Goal: Task Accomplishment & Management: Complete application form

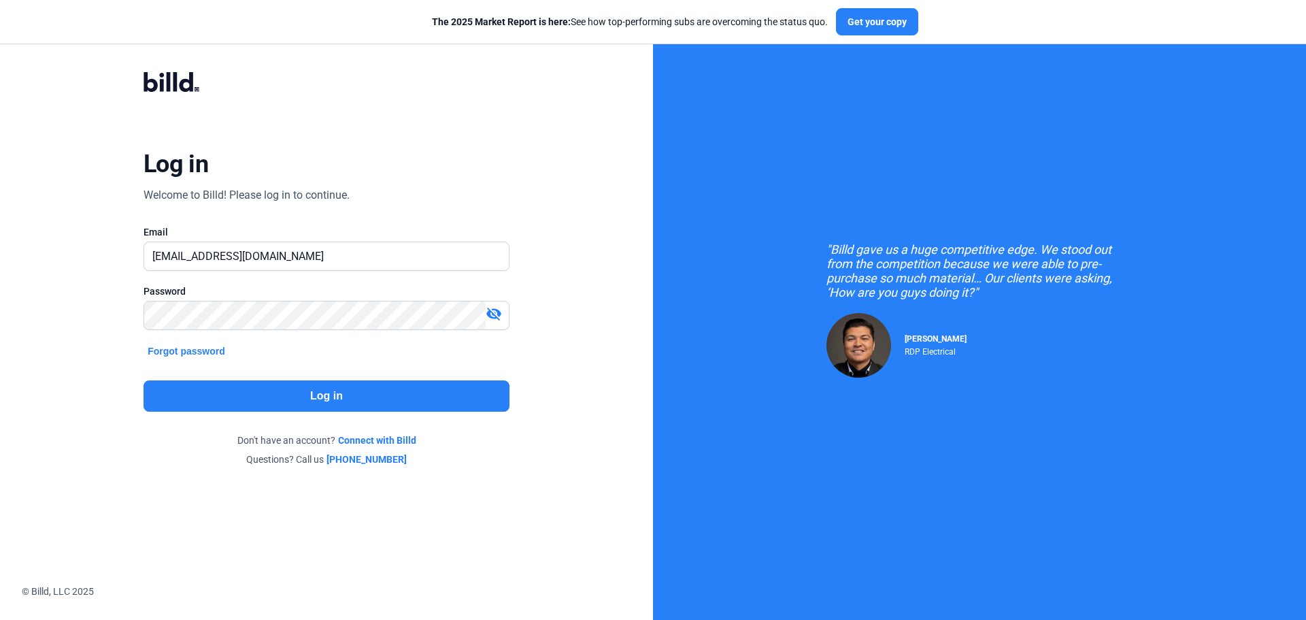
click at [286, 398] on button "Log in" at bounding box center [327, 395] width 366 height 31
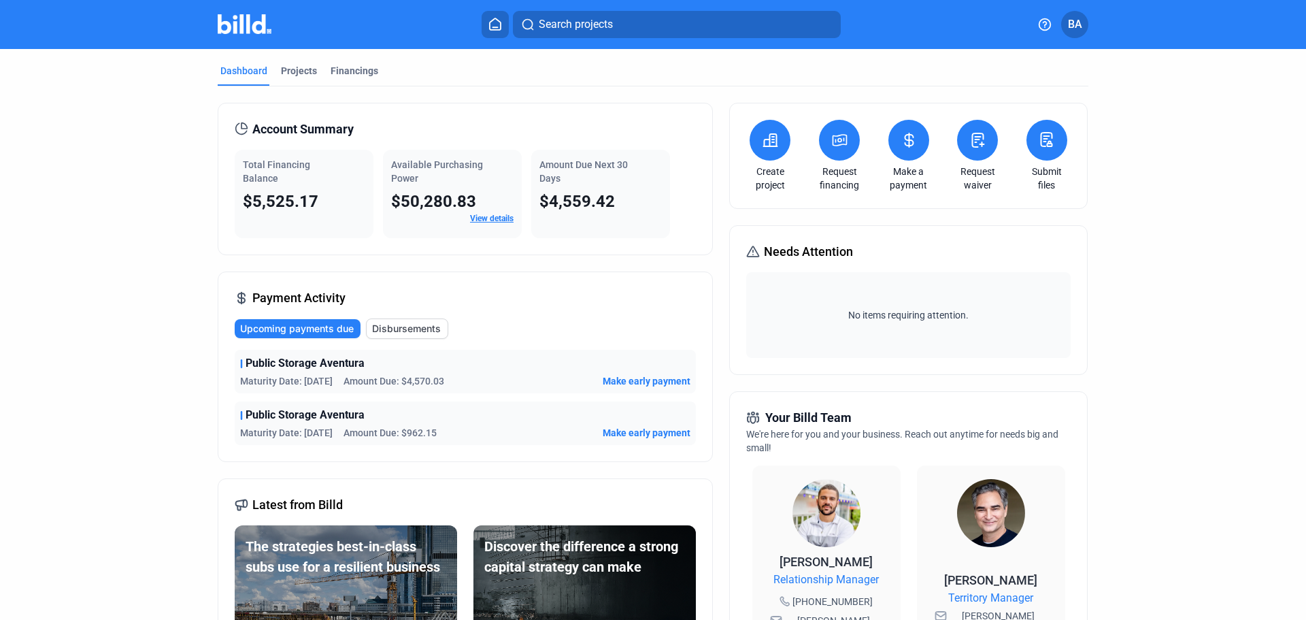
click at [770, 156] on button at bounding box center [770, 140] width 41 height 41
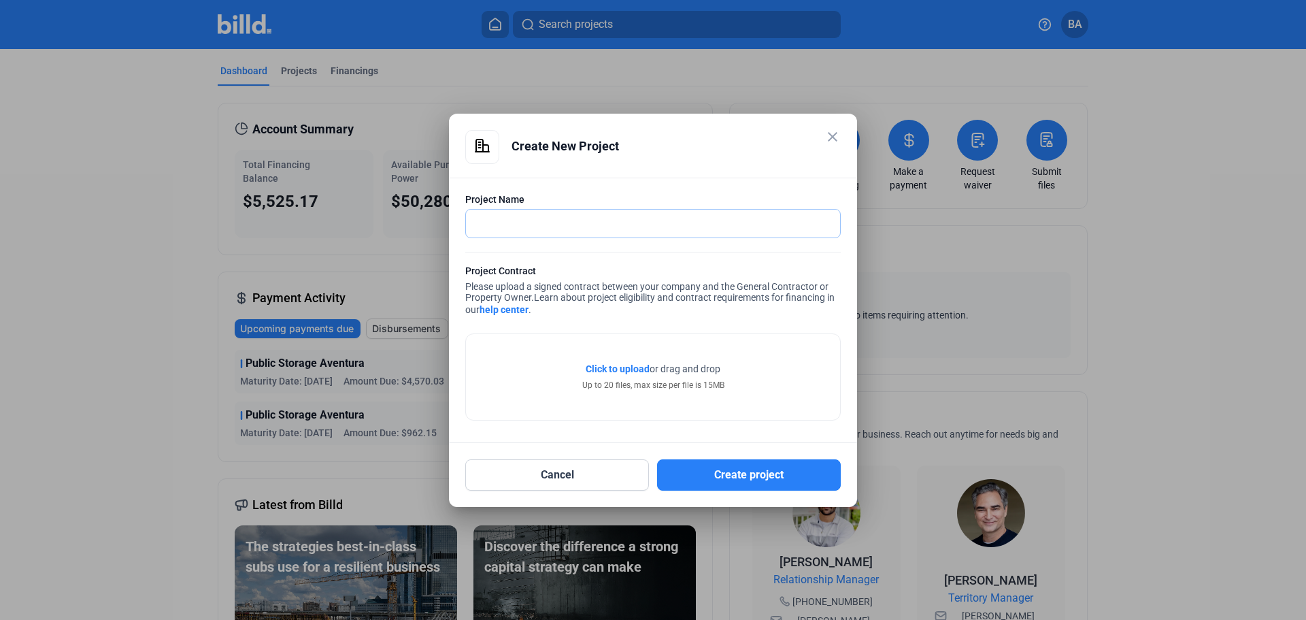
click at [536, 222] on input "text" at bounding box center [645, 224] width 359 height 28
type input "Boca Paddle"
click at [729, 473] on button "Create project" at bounding box center [749, 474] width 184 height 31
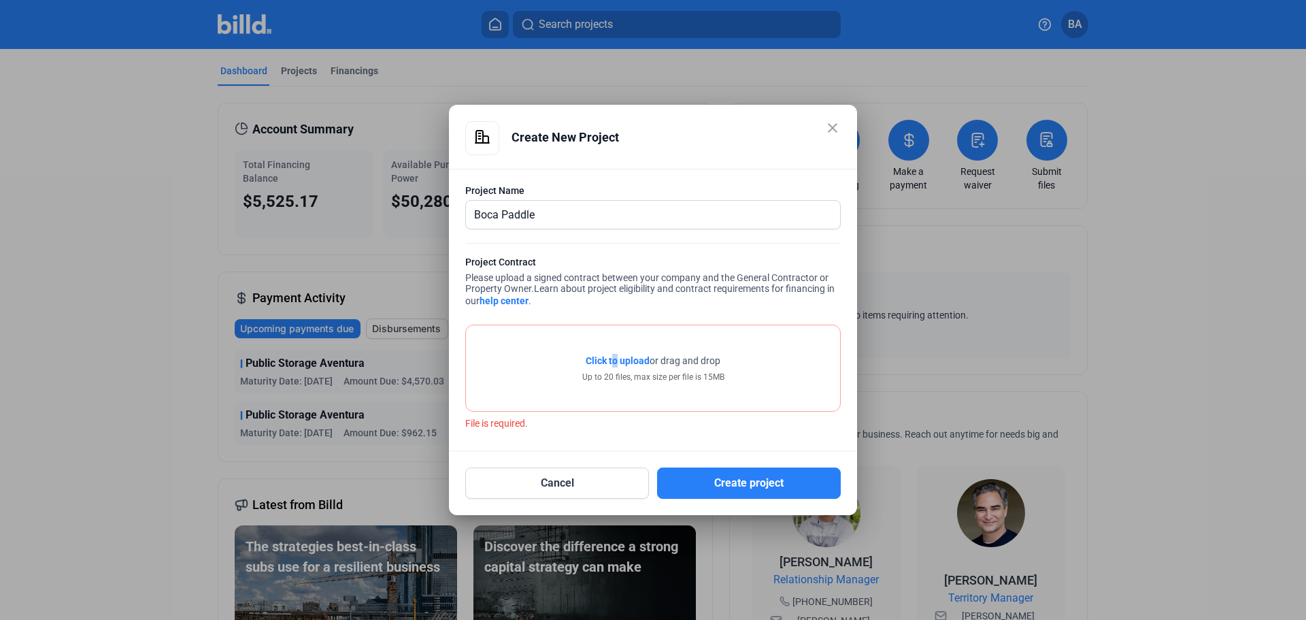
click at [614, 364] on span "Click to upload" at bounding box center [618, 360] width 64 height 11
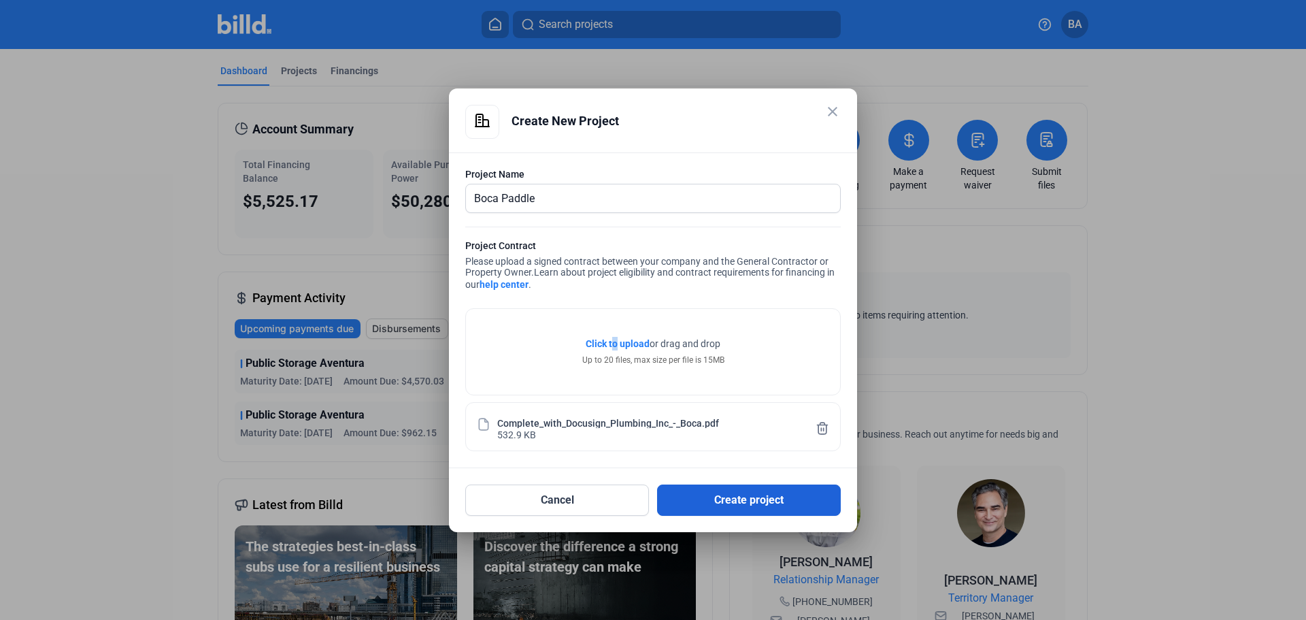
click at [731, 497] on button "Create project" at bounding box center [749, 499] width 184 height 31
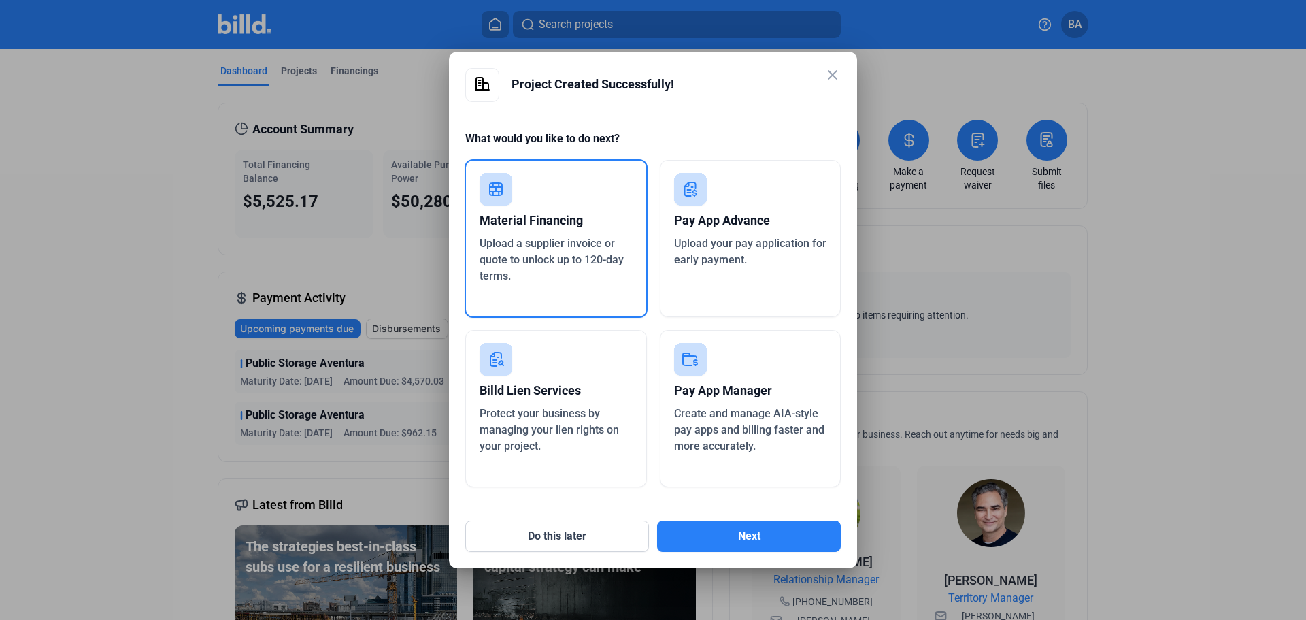
click at [531, 248] on span "Upload a supplier invoice or quote to unlock up to 120-day terms." at bounding box center [552, 260] width 144 height 46
click at [733, 533] on button "Next" at bounding box center [749, 535] width 184 height 31
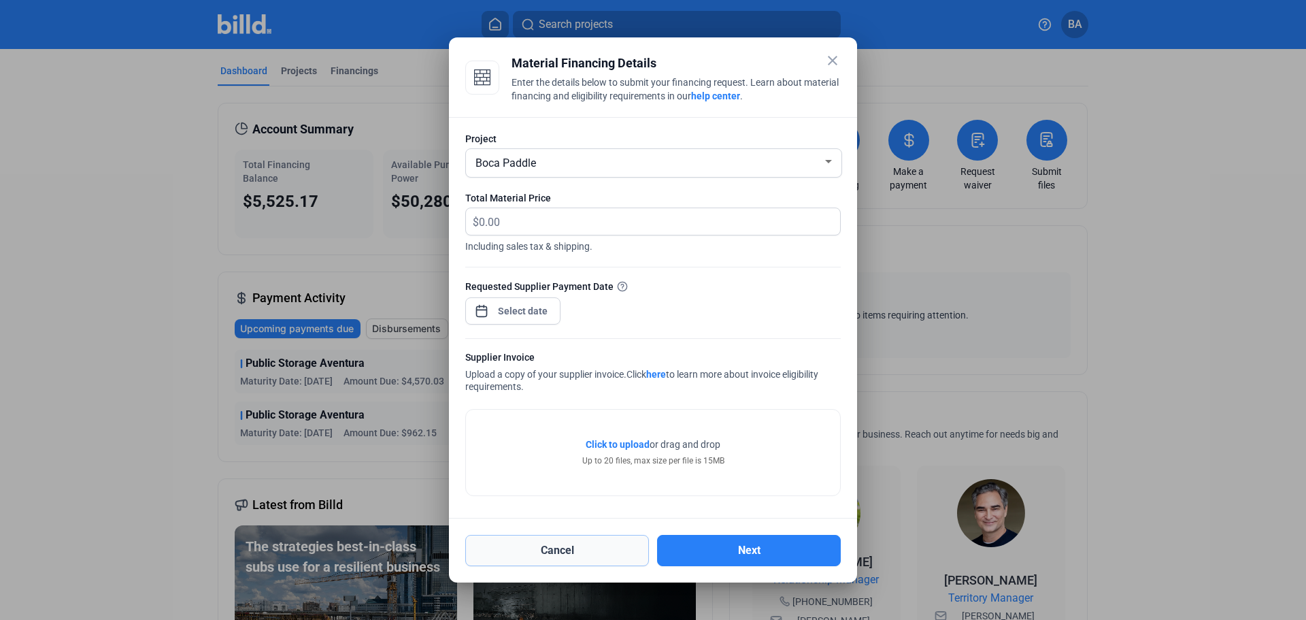
click at [578, 548] on button "Cancel" at bounding box center [557, 550] width 184 height 31
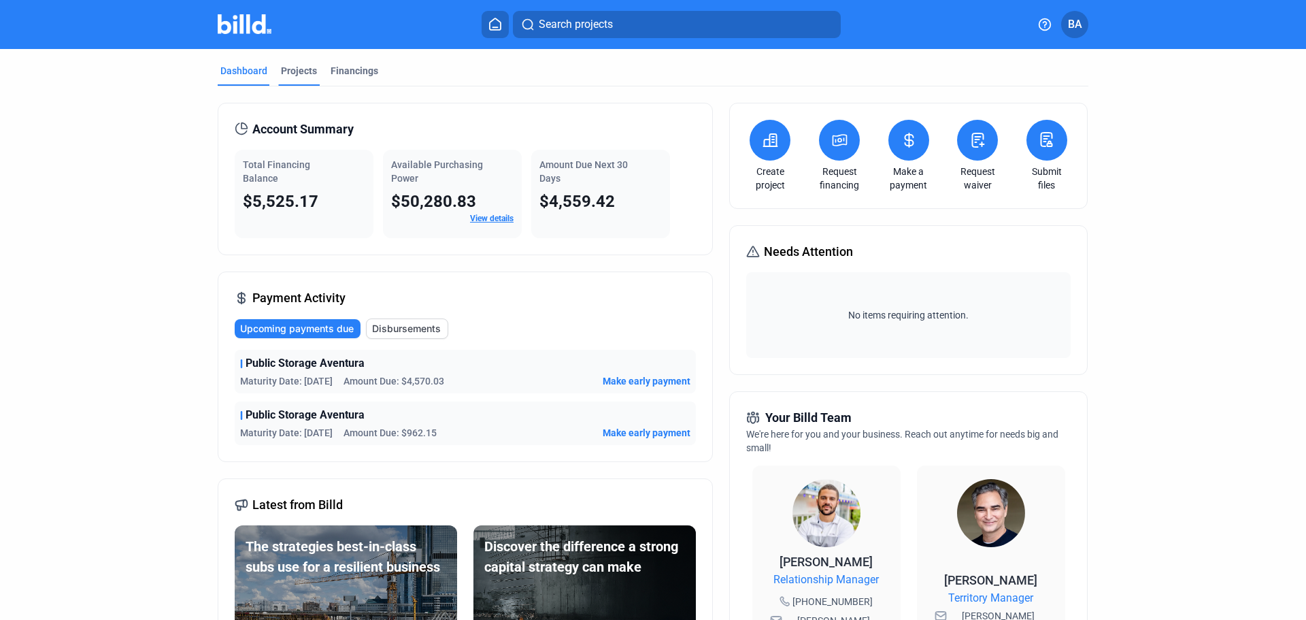
click at [295, 71] on div "Projects" at bounding box center [299, 71] width 36 height 14
